Goal: Task Accomplishment & Management: Use online tool/utility

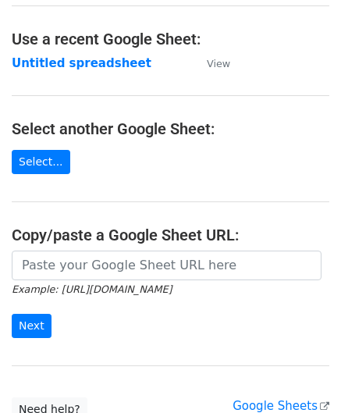
scroll to position [78, 0]
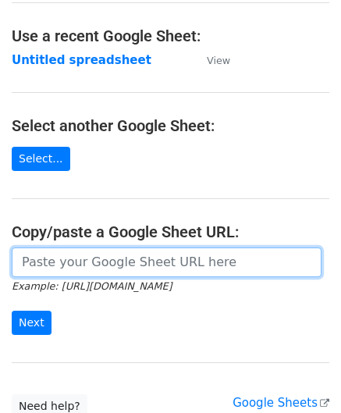
click at [62, 269] on input "url" at bounding box center [167, 263] width 310 height 30
paste input "https://docs.google.com/spreadsheets/d/167pLYgV6tHIyIPegNzvZf_SKmGI2C2Ck0f5W9CJ…"
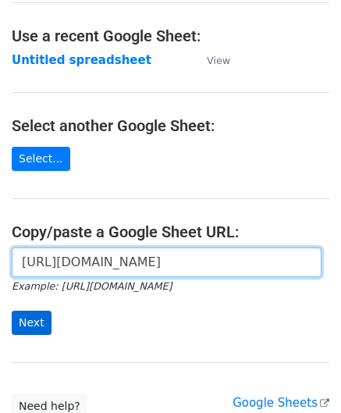
type input "https://docs.google.com/spreadsheets/d/167pLYgV6tHIyIPegNzvZf_SKmGI2C2Ck0f5W9CJ…"
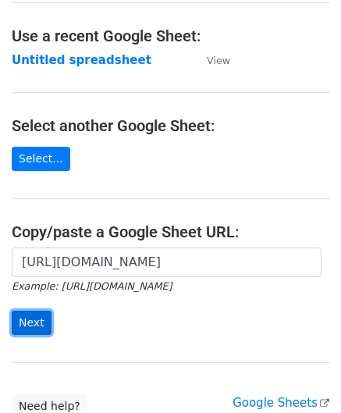
click at [28, 319] on input "Next" at bounding box center [32, 323] width 40 height 24
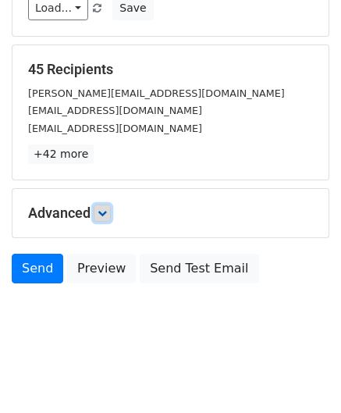
click at [101, 213] on icon at bounding box center [102, 213] width 9 height 9
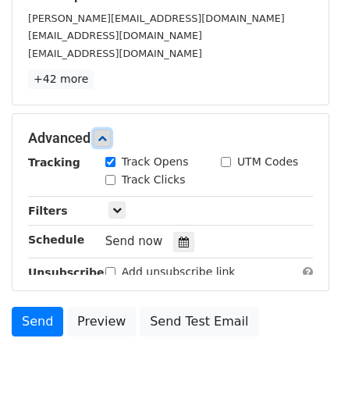
scroll to position [269, 0]
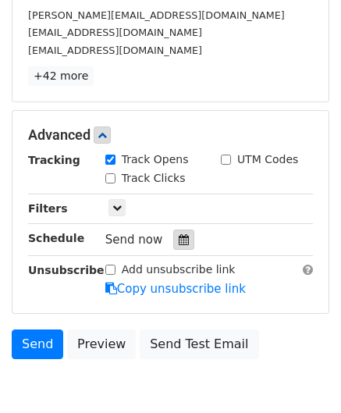
click at [179, 235] on icon at bounding box center [184, 239] width 10 height 11
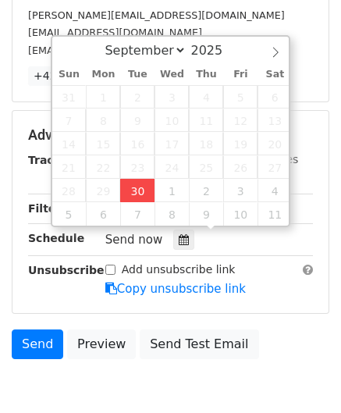
type input "[DATE] 13:52"
type input "01"
type input "52"
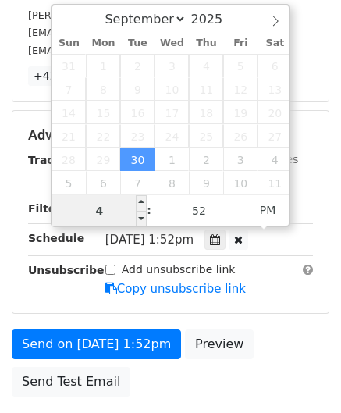
drag, startPoint x: 108, startPoint y: 212, endPoint x: 80, endPoint y: 219, distance: 28.2
click at [81, 215] on input "4" at bounding box center [99, 210] width 95 height 31
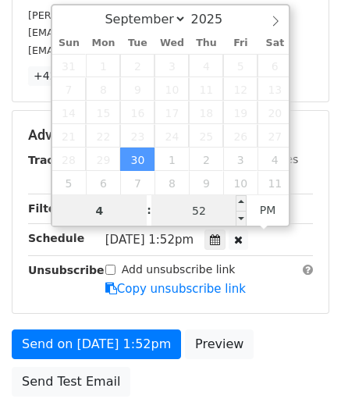
type input "4"
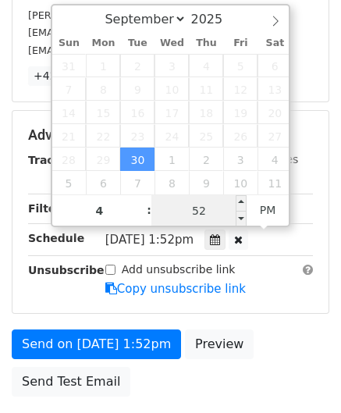
type input "[DATE] 16:52"
type input "04"
click at [203, 209] on input "52" at bounding box center [199, 210] width 95 height 31
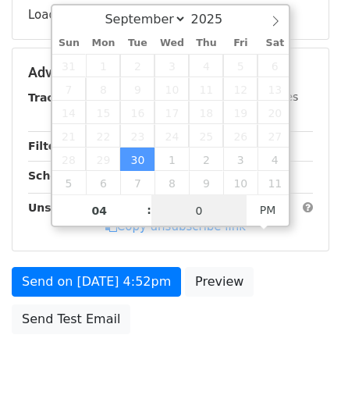
type input "00"
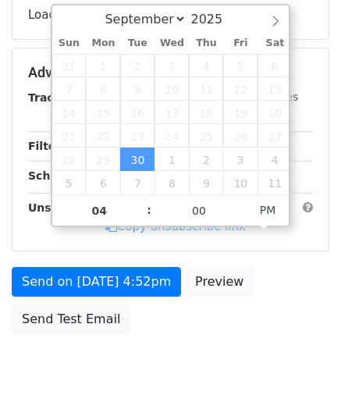
type input "[DATE] 16:00"
